Goal: Find specific page/section: Find specific page/section

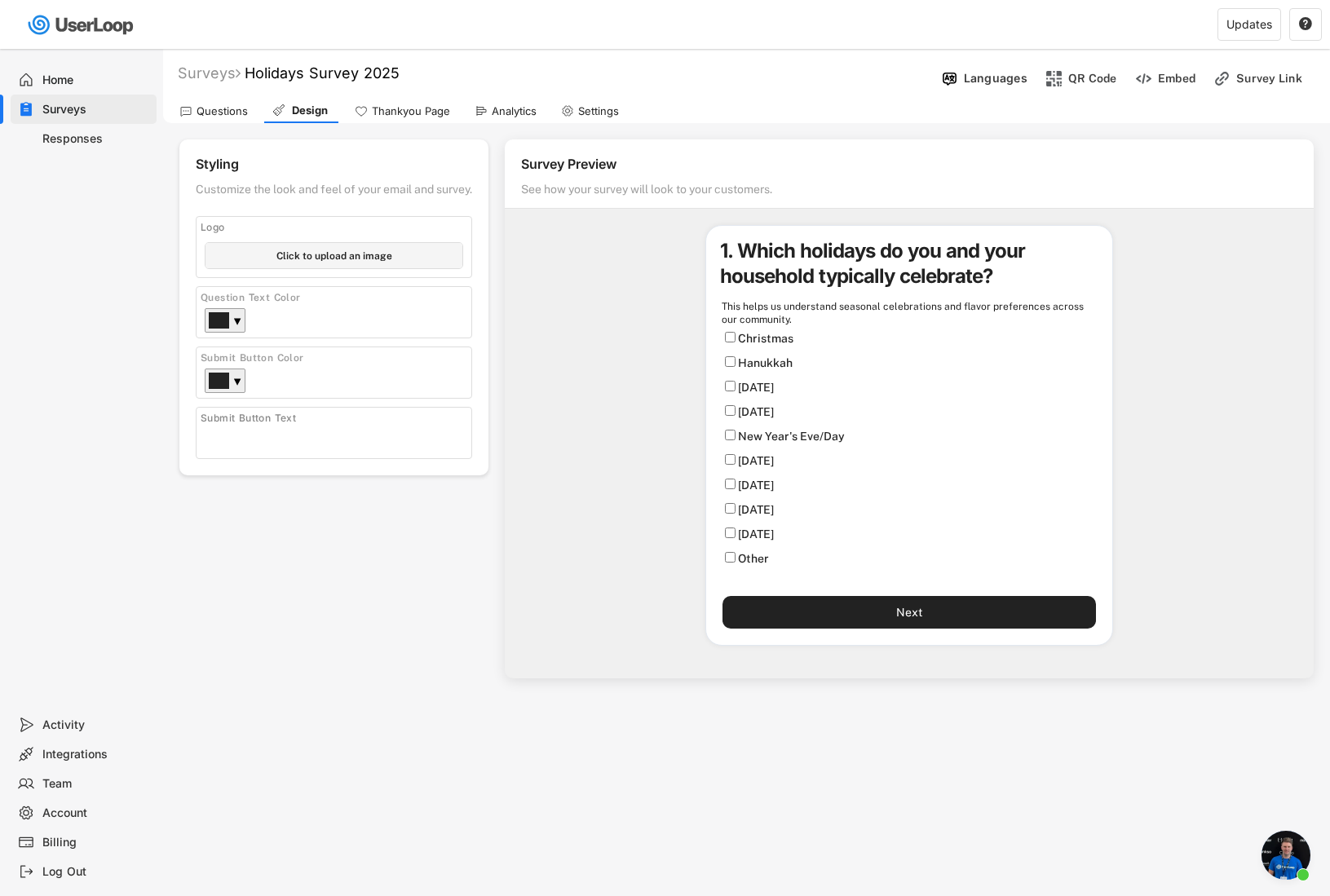
scroll to position [8822, 0]
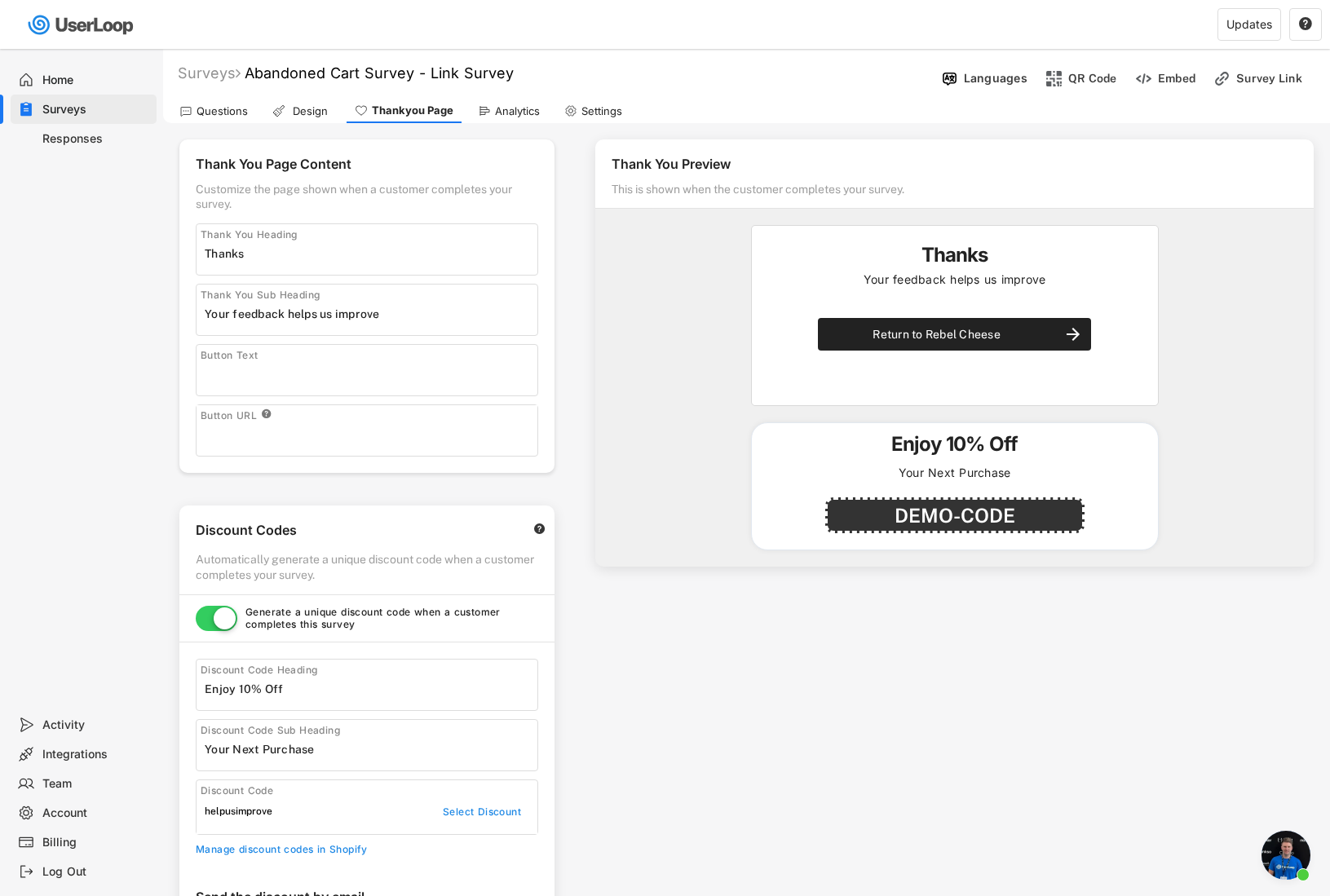
select select ""immediately""
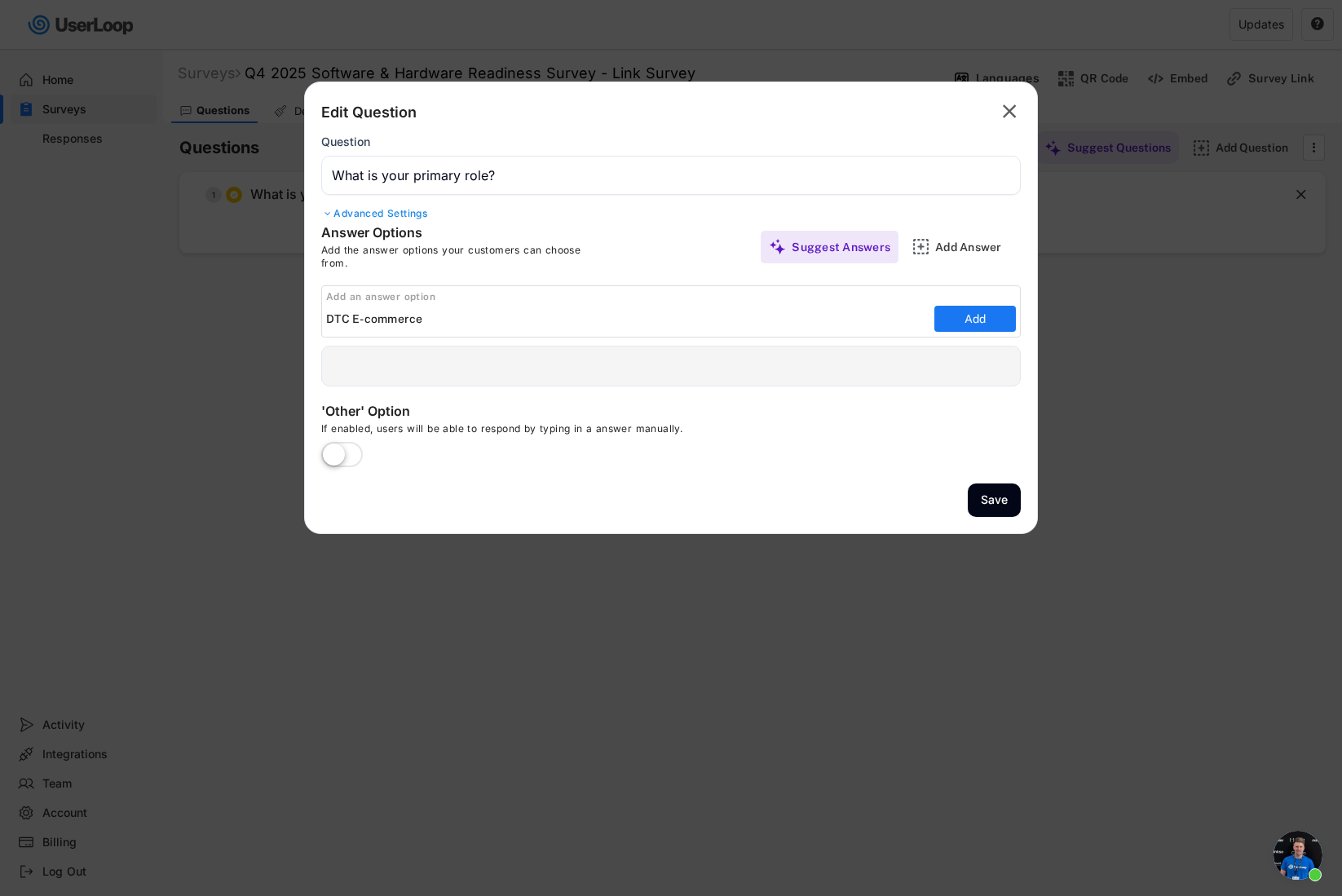
scroll to position [8769, 0]
